Goal: Communication & Community: Answer question/provide support

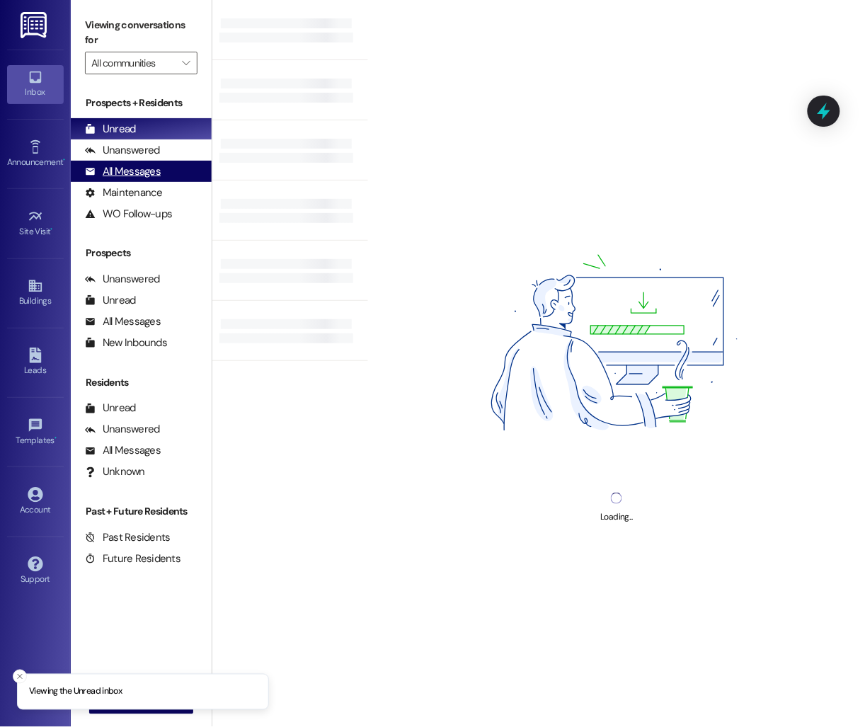
click at [154, 164] on div "All Messages" at bounding box center [123, 171] width 76 height 15
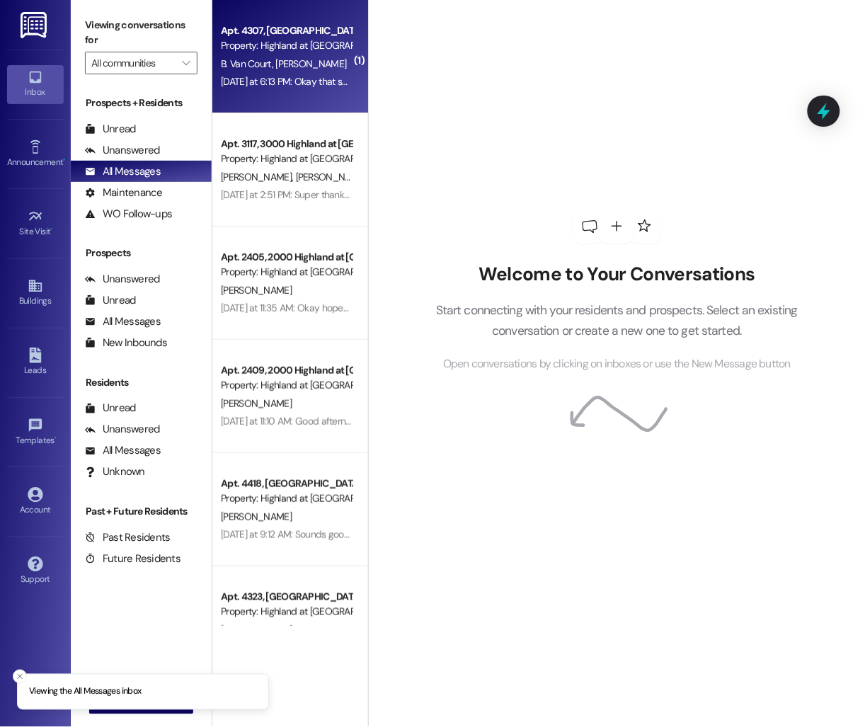
click at [261, 35] on div "Apt. 4307, [GEOGRAPHIC_DATA] at [GEOGRAPHIC_DATA]" at bounding box center [286, 30] width 131 height 15
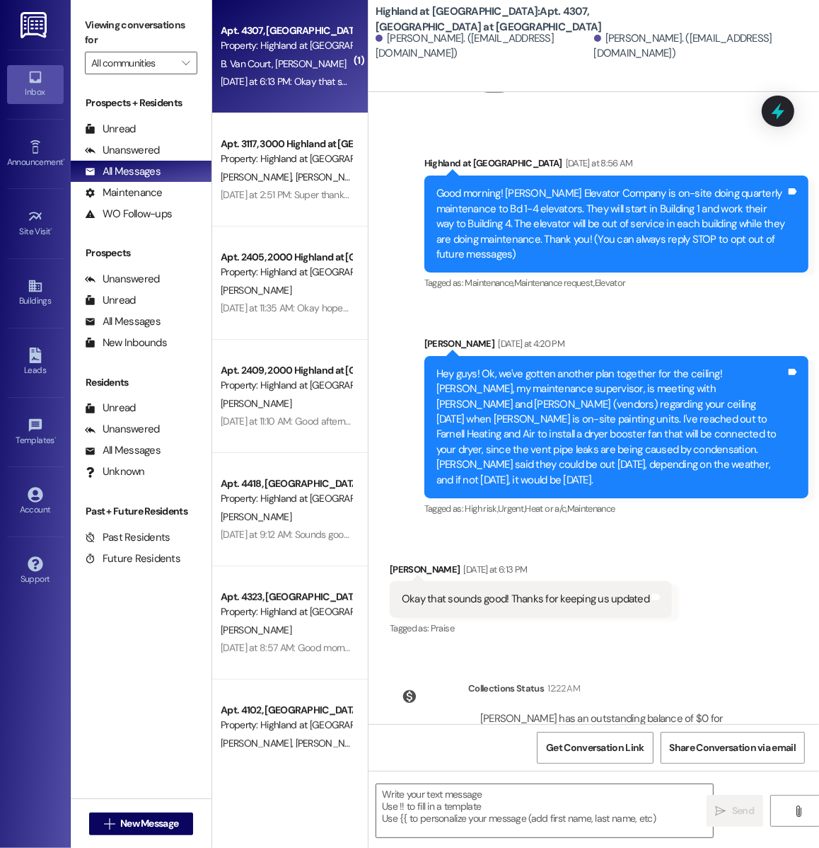
scroll to position [146, 0]
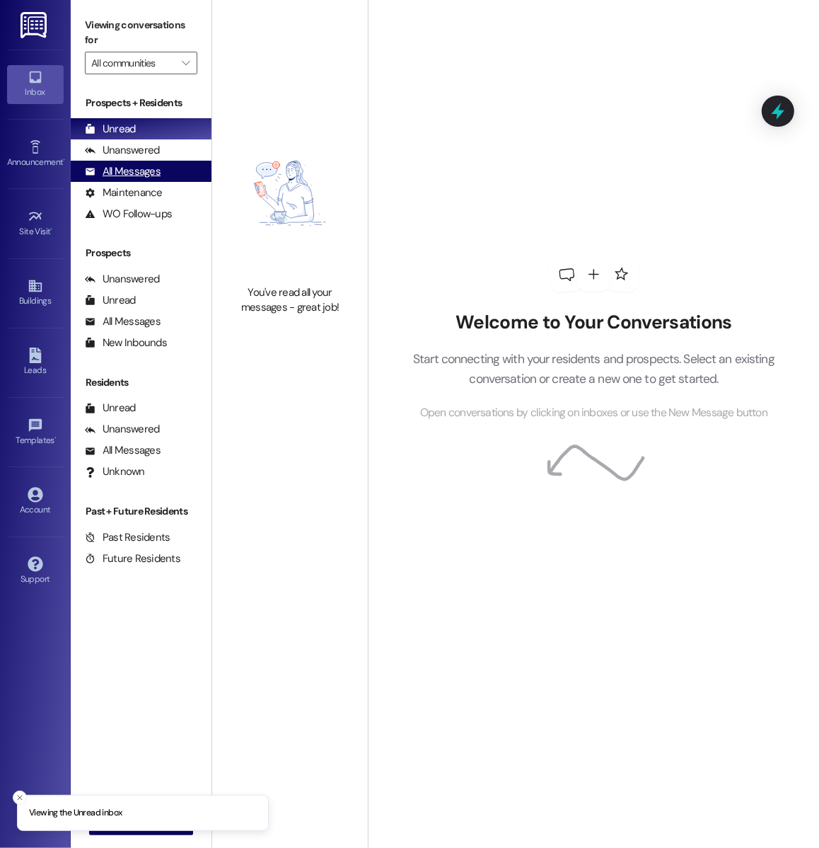
click at [149, 168] on div "All Messages" at bounding box center [123, 171] width 76 height 15
click at [132, 173] on div "All Messages" at bounding box center [123, 171] width 76 height 15
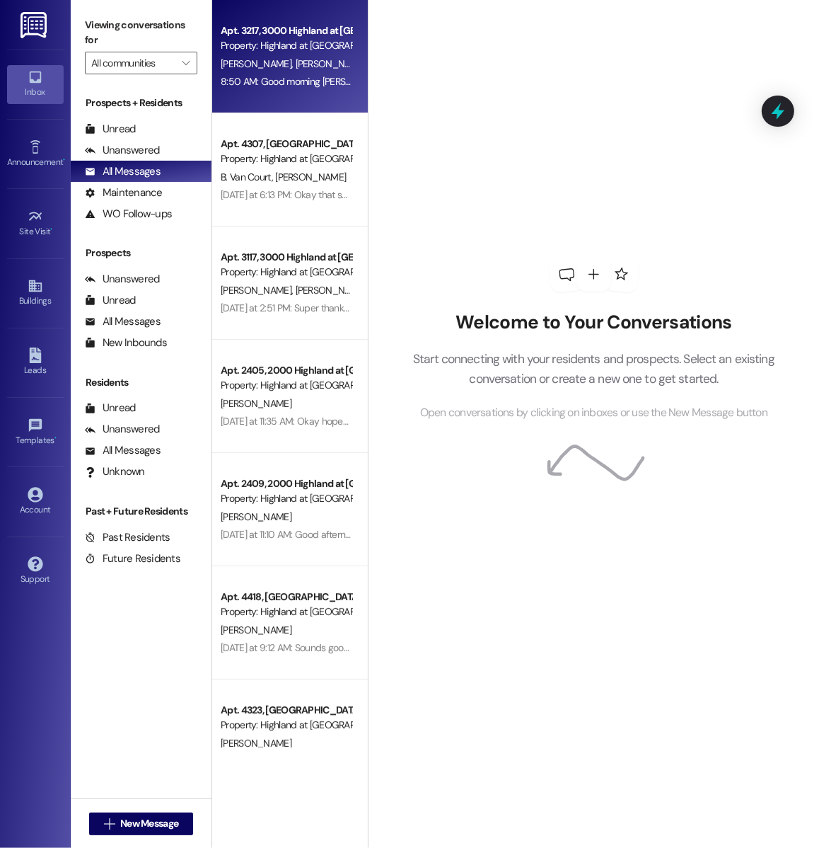
click at [267, 71] on div "[PERSON_NAME] [PERSON_NAME]" at bounding box center [286, 64] width 134 height 18
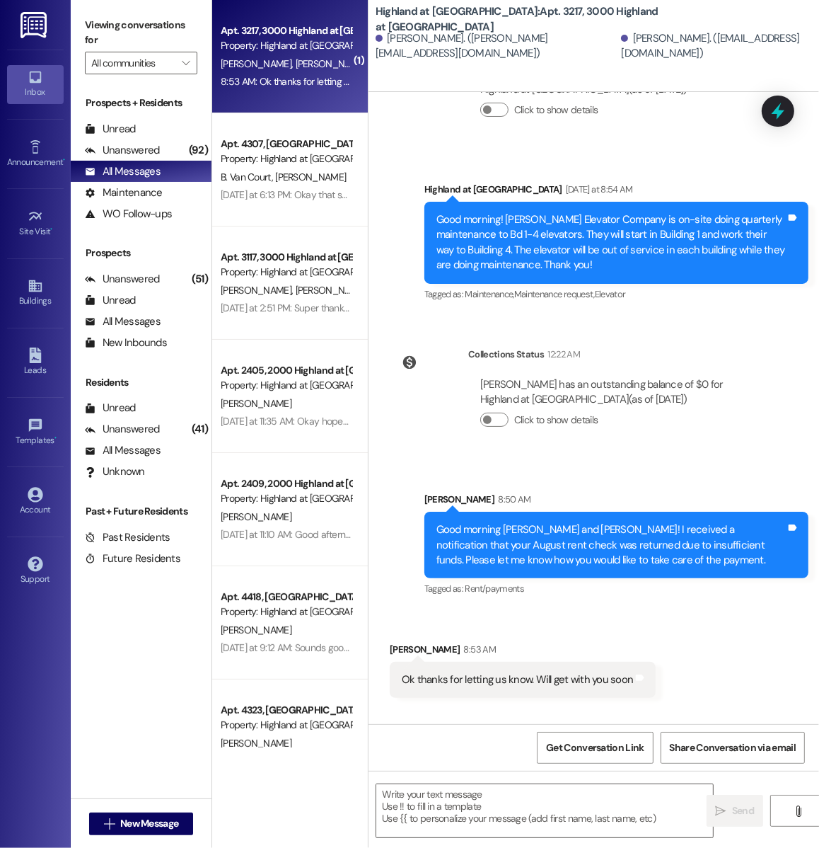
scroll to position [5475, 0]
